Goal: Task Accomplishment & Management: Manage account settings

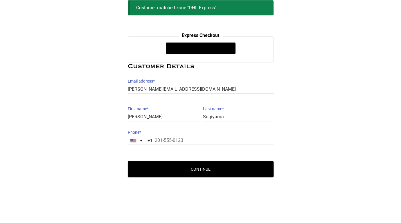
scroll to position [74, 0]
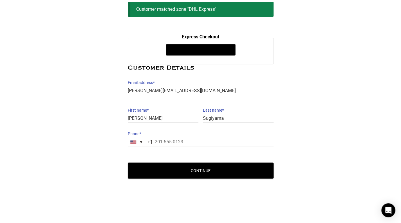
click at [0, 222] on div at bounding box center [0, 224] width 0 height 0
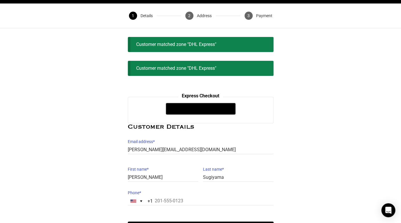
scroll to position [0, 0]
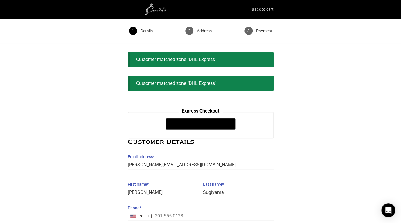
click at [263, 9] on link "Back to cart" at bounding box center [263, 9] width 22 height 8
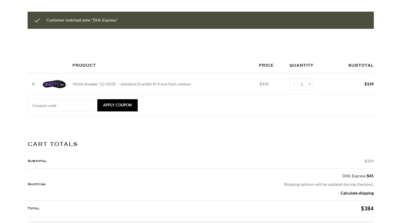
scroll to position [57, 0]
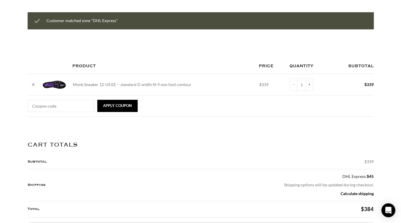
click at [92, 95] on td "Monk Sneaker 12-US EE -- standard D width fit 9 mm foot contour" at bounding box center [162, 84] width 186 height 21
click at [57, 88] on img at bounding box center [54, 84] width 23 height 8
click at [290, 91] on input "-" at bounding box center [293, 84] width 7 height 12
type input "0"
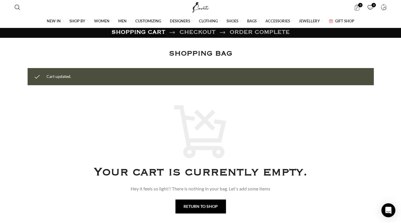
scroll to position [0, 0]
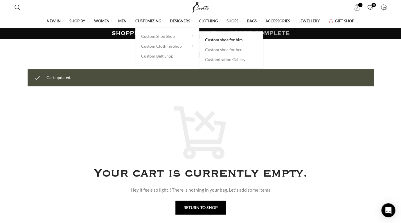
click at [220, 41] on link "Custom shoe for him" at bounding box center [231, 40] width 52 height 10
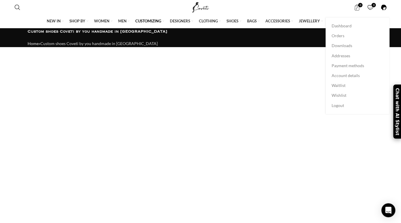
click at [384, 6] on span at bounding box center [383, 7] width 6 height 6
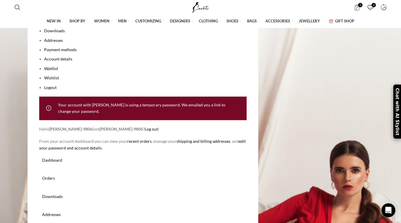
scroll to position [121, 0]
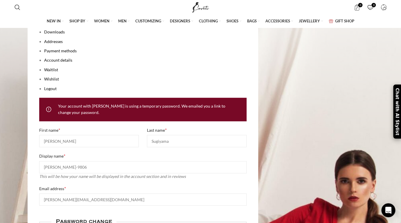
scroll to position [110, 0]
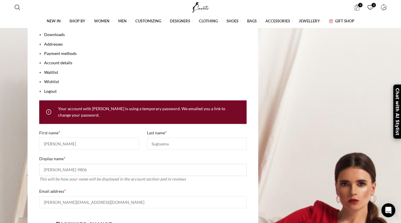
drag, startPoint x: 125, startPoint y: 58, endPoint x: 95, endPoint y: 55, distance: 30.1
click at [95, 163] on input "darren-9806" at bounding box center [142, 169] width 207 height 12
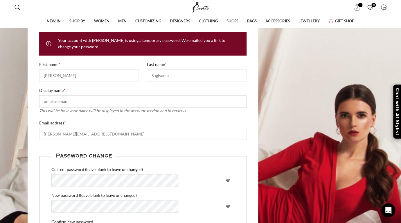
scroll to position [182, 0]
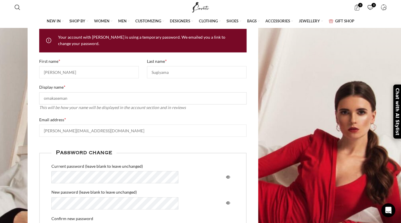
type input "omakaseman"
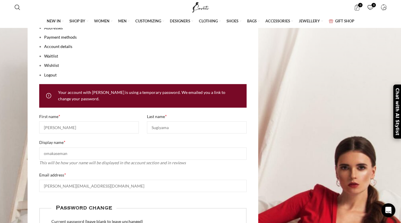
scroll to position [126, 0]
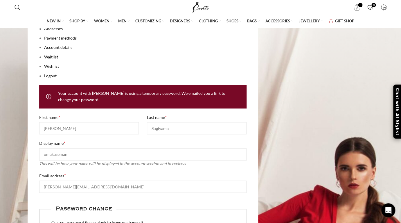
click at [157, 108] on div "Your account with Coveti is using a temporary password. We emailed you a link t…" at bounding box center [142, 97] width 207 height 24
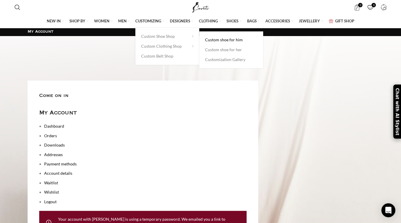
click at [213, 40] on link "Custom shoe for him" at bounding box center [231, 40] width 52 height 10
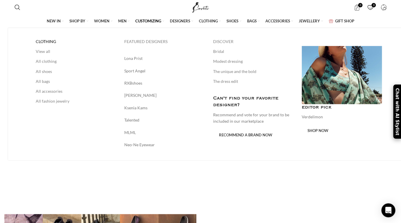
scroll to position [14, 0]
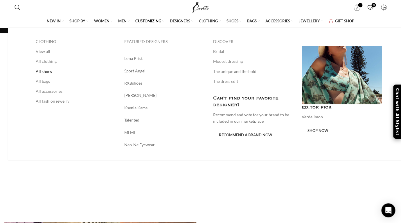
click at [40, 71] on link "All shoes" at bounding box center [76, 71] width 80 height 10
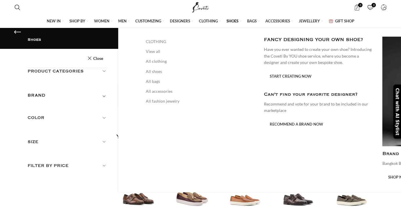
click at [118, 20] on span "MEN" at bounding box center [122, 20] width 8 height 5
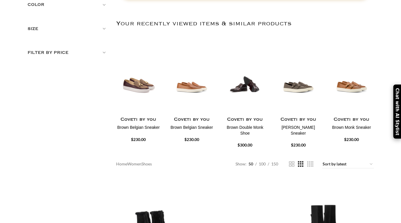
scroll to position [111, 0]
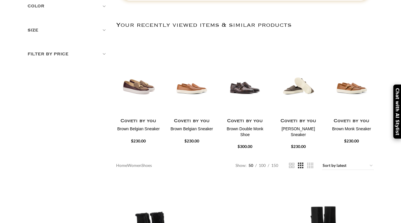
click at [294, 87] on img "5 / 30" at bounding box center [298, 81] width 46 height 72
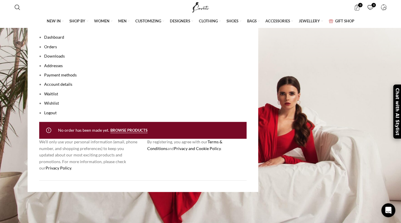
scroll to position [89, 0]
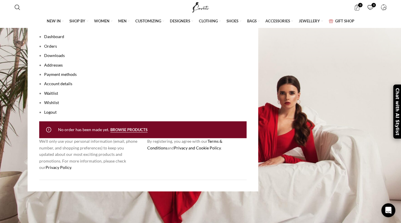
click at [52, 105] on link "Wishlist" at bounding box center [51, 102] width 15 height 5
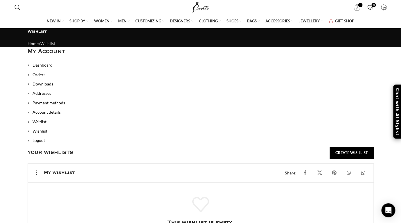
click at [50, 67] on link "Dashboard" at bounding box center [42, 64] width 20 height 5
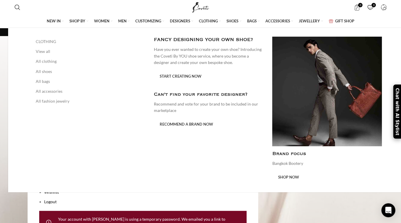
click at [118, 20] on span "MEN" at bounding box center [122, 20] width 8 height 5
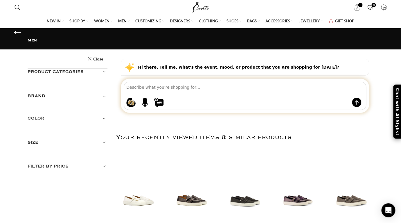
click at [282, 85] on textarea at bounding box center [245, 87] width 239 height 10
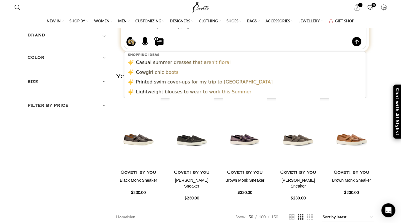
scroll to position [62, 0]
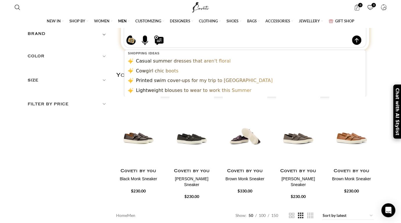
click at [248, 138] on img "30 / 30" at bounding box center [245, 131] width 46 height 72
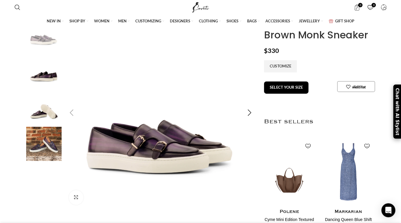
scroll to position [41, 0]
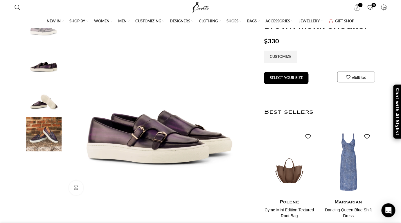
click at [43, 77] on img at bounding box center [43, 61] width 35 height 34
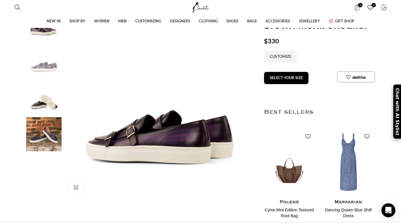
click at [51, 143] on img at bounding box center [43, 134] width 35 height 34
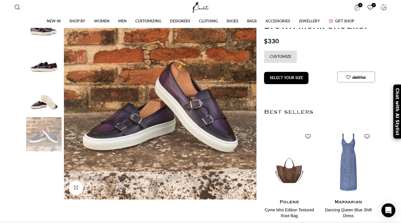
click at [285, 62] on link "CUSTOMIZE" at bounding box center [280, 56] width 33 height 12
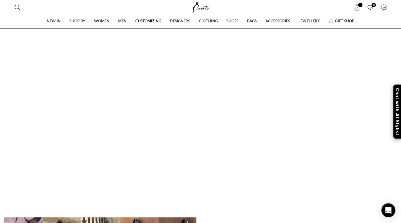
scroll to position [14, 0]
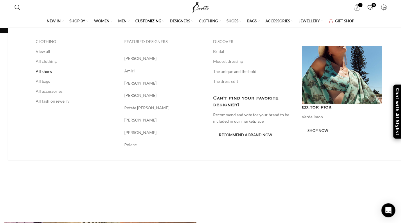
click at [41, 71] on link "All shoes" at bounding box center [76, 71] width 80 height 10
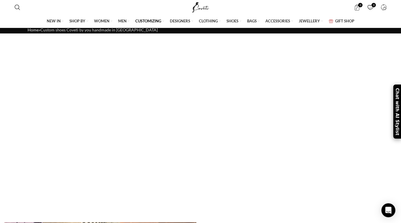
scroll to position [19, 0]
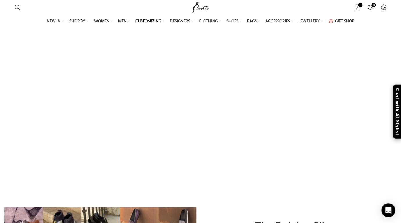
scroll to position [30, 0]
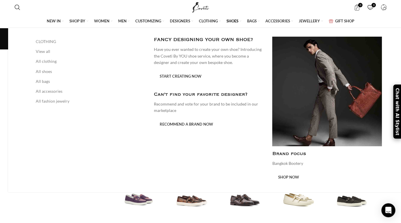
click at [118, 22] on span "MEN" at bounding box center [122, 20] width 8 height 5
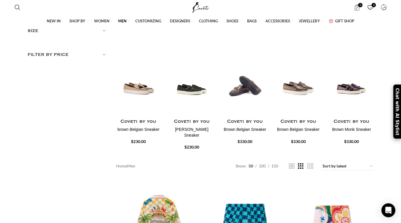
scroll to position [81, 0]
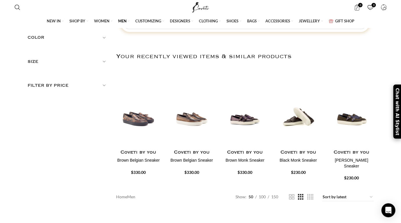
click at [291, 120] on img "6 / 30" at bounding box center [298, 112] width 46 height 72
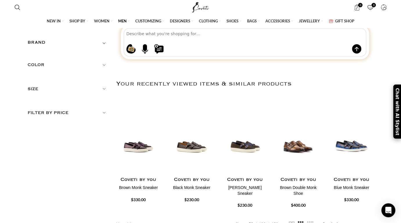
scroll to position [55, 0]
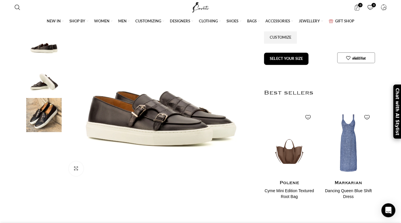
scroll to position [61, 0]
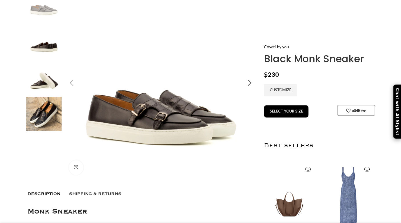
scroll to position [0, 61]
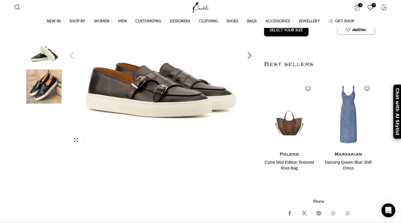
scroll to position [89, 0]
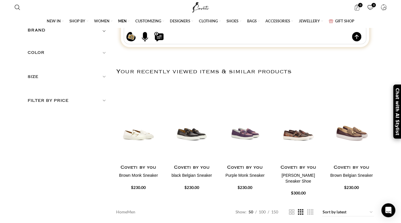
scroll to position [66, 0]
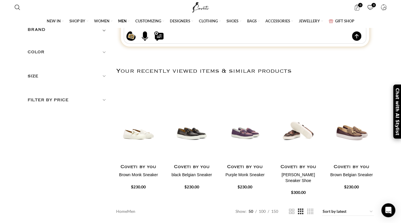
click at [301, 153] on img "4 / 30" at bounding box center [298, 127] width 46 height 72
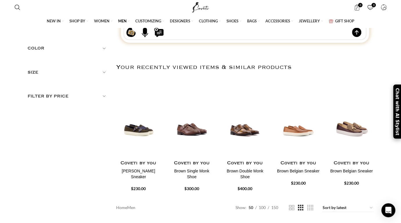
scroll to position [73, 0]
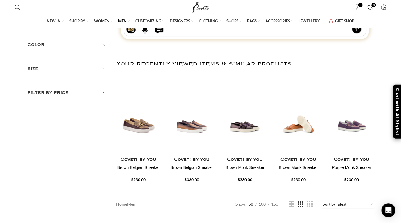
click at [299, 134] on img "8 / 30" at bounding box center [298, 120] width 46 height 72
click at [298, 128] on img "8 / 30" at bounding box center [298, 120] width 46 height 72
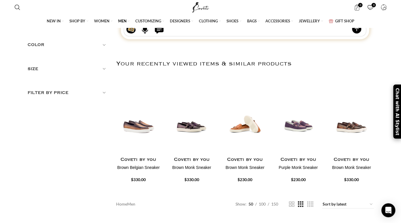
click at [244, 131] on img "8 / 30" at bounding box center [245, 120] width 46 height 72
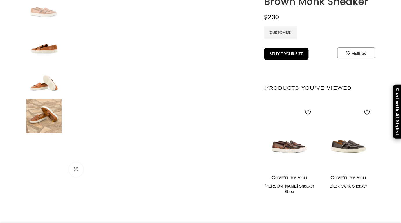
scroll to position [82, 0]
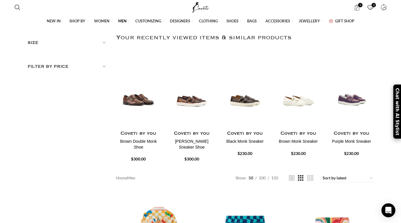
scroll to position [102, 0]
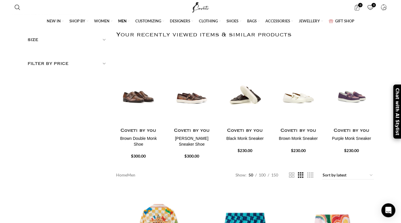
click at [242, 98] on img "3 / 30" at bounding box center [245, 91] width 46 height 72
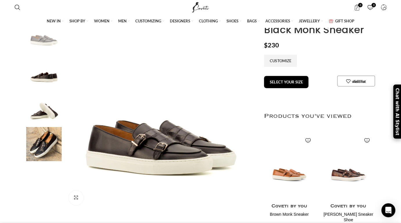
scroll to position [34, 0]
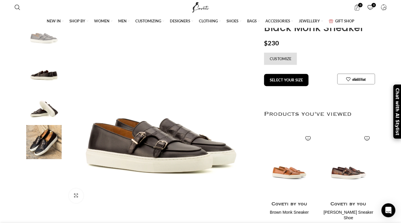
click at [281, 65] on link "CUSTOMIZE" at bounding box center [280, 59] width 33 height 12
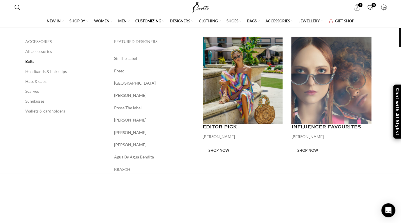
click at [32, 60] on link "Belts" at bounding box center [65, 61] width 80 height 10
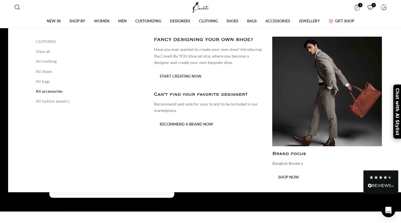
click at [41, 91] on link "All accessories" at bounding box center [90, 91] width 109 height 10
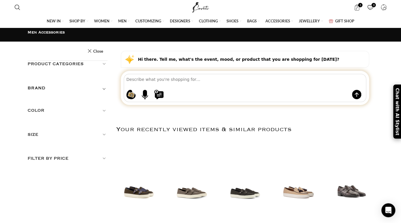
scroll to position [5, 0]
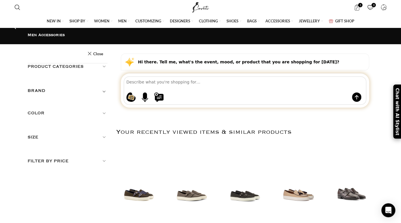
click at [104, 63] on h5 "Product categories" at bounding box center [68, 66] width 80 height 6
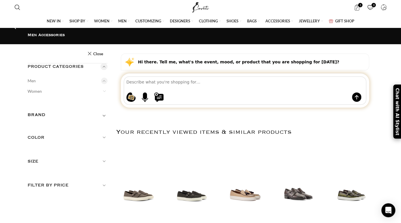
click at [0, 0] on link "Men Belts" at bounding box center [0, 0] width 0 height 0
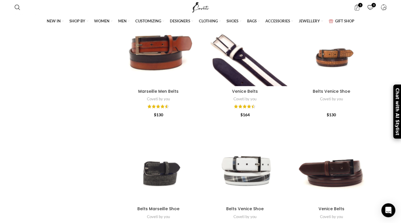
scroll to position [163, 0]
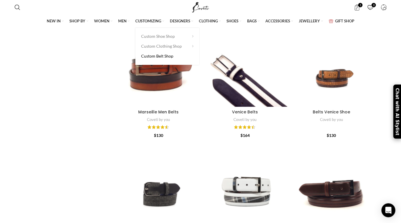
click at [151, 55] on link "Custom Belt Shop" at bounding box center [167, 56] width 52 height 10
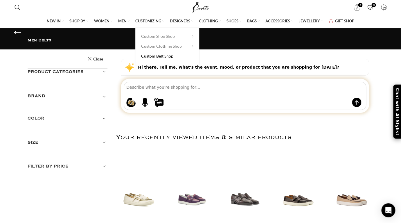
click at [147, 57] on link "Custom Belt Shop" at bounding box center [167, 56] width 52 height 10
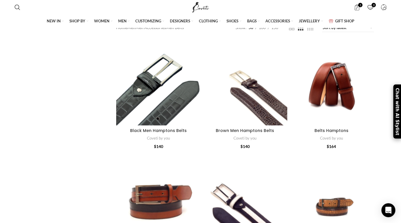
scroll to position [250, 0]
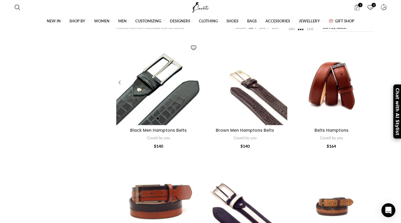
click at [156, 104] on div at bounding box center [137, 83] width 42 height 85
